Goal: Information Seeking & Learning: Learn about a topic

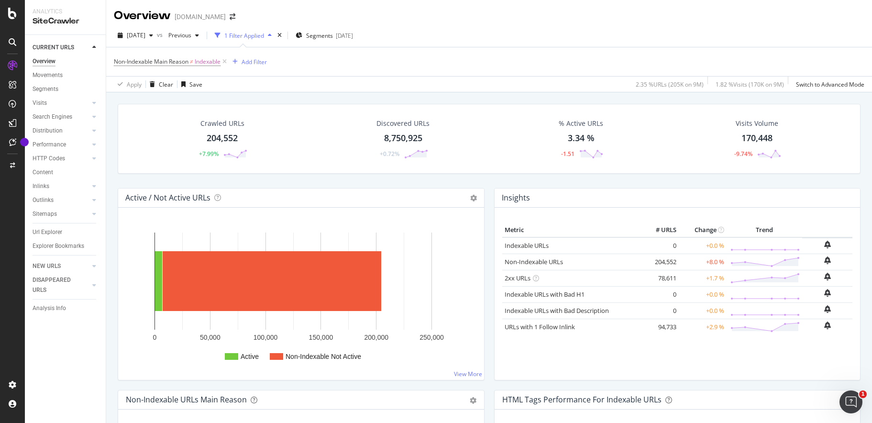
click at [272, 36] on icon "button" at bounding box center [270, 36] width 4 height 6
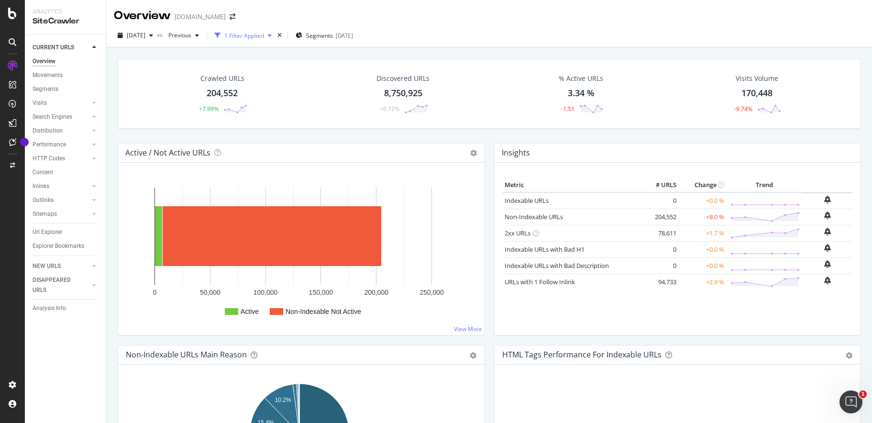
click at [272, 36] on icon "button" at bounding box center [270, 36] width 4 height 6
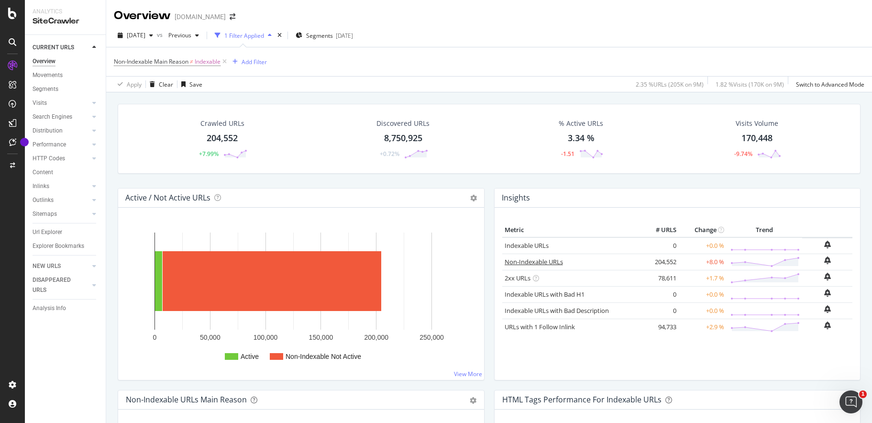
click at [519, 260] on link "Non-Indexable URLs" at bounding box center [534, 261] width 58 height 9
